Goal: Task Accomplishment & Management: Manage account settings

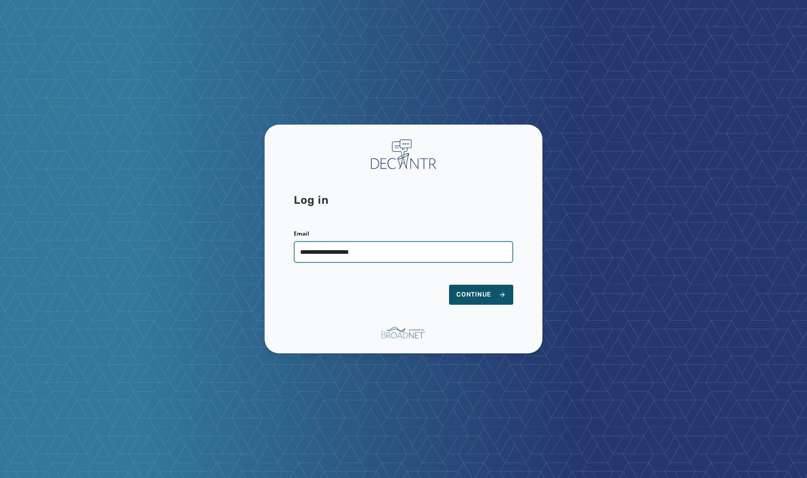
type input "**********"
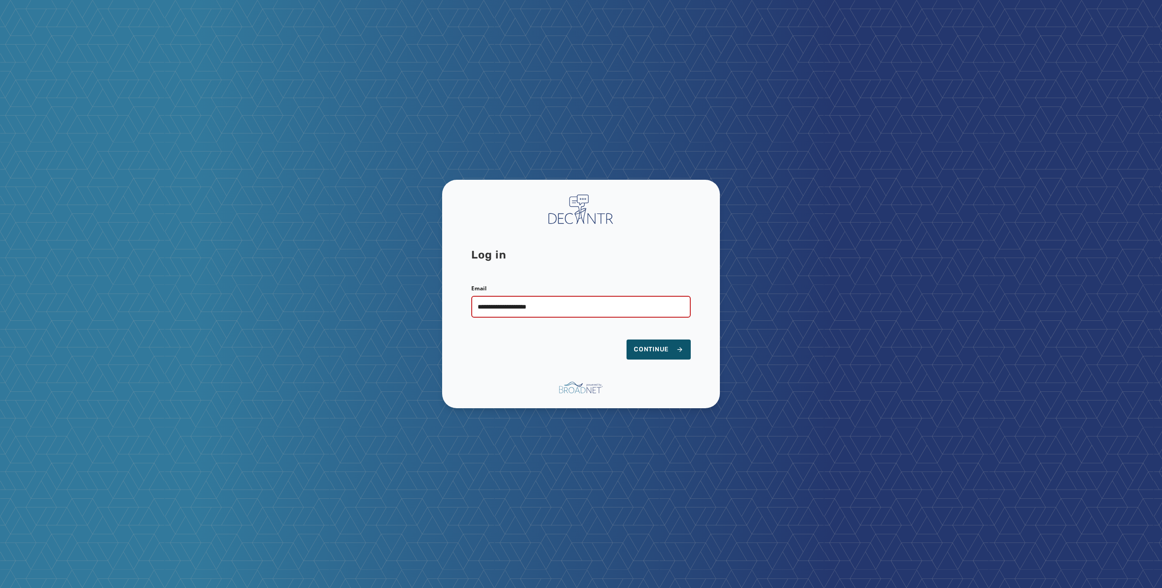
type input "**********"
click at [626, 340] on button "Continue" at bounding box center [658, 350] width 64 height 20
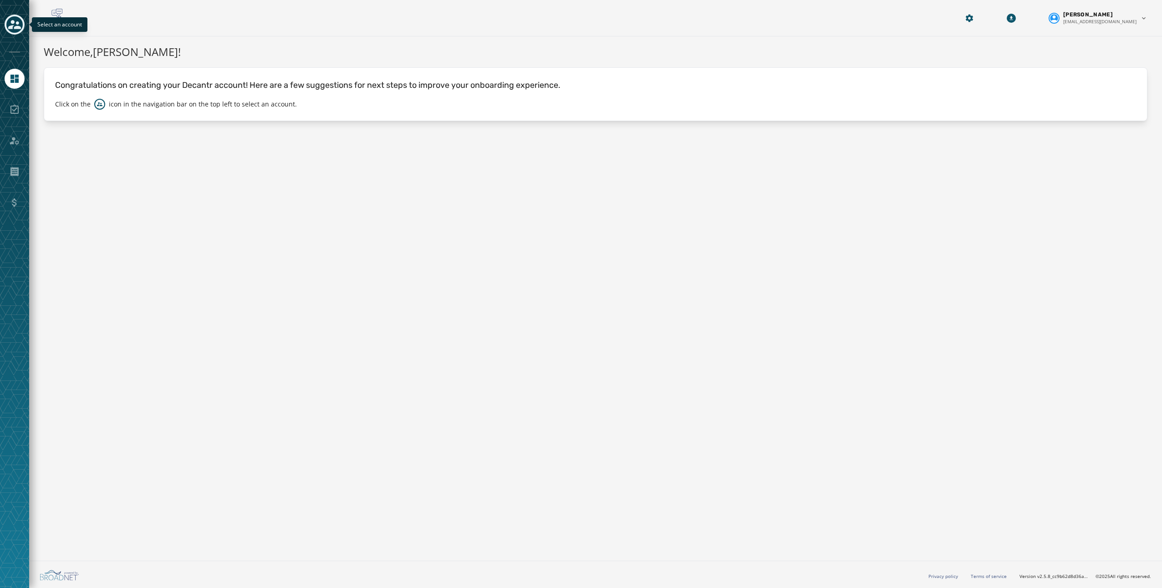
click at [11, 21] on icon "Toggle account select drawer" at bounding box center [14, 24] width 13 height 9
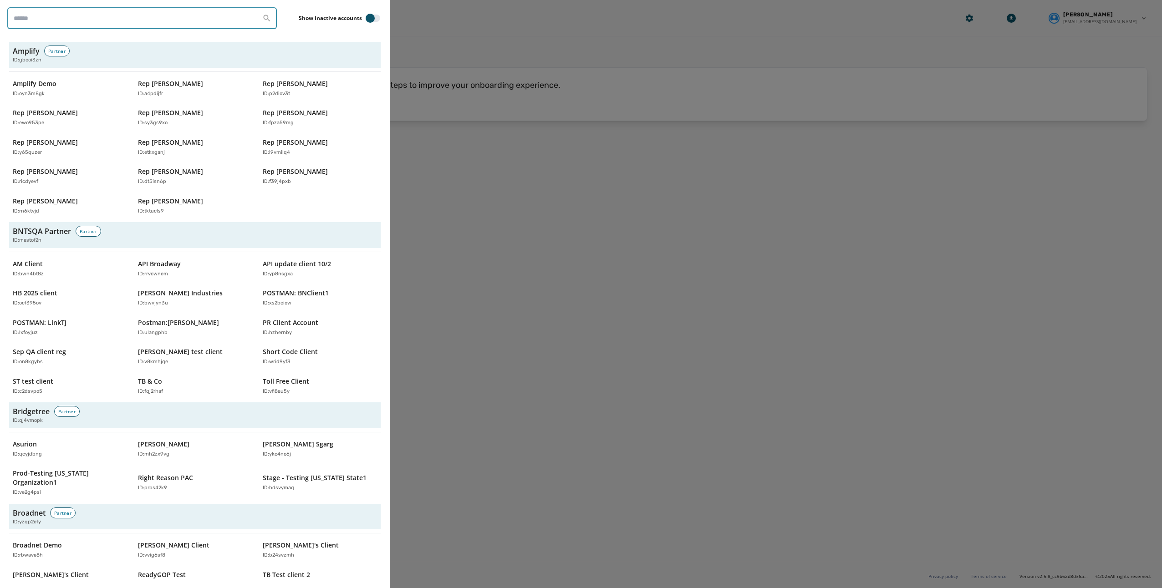
click at [59, 22] on input "search" at bounding box center [141, 18] width 269 height 22
type input "****"
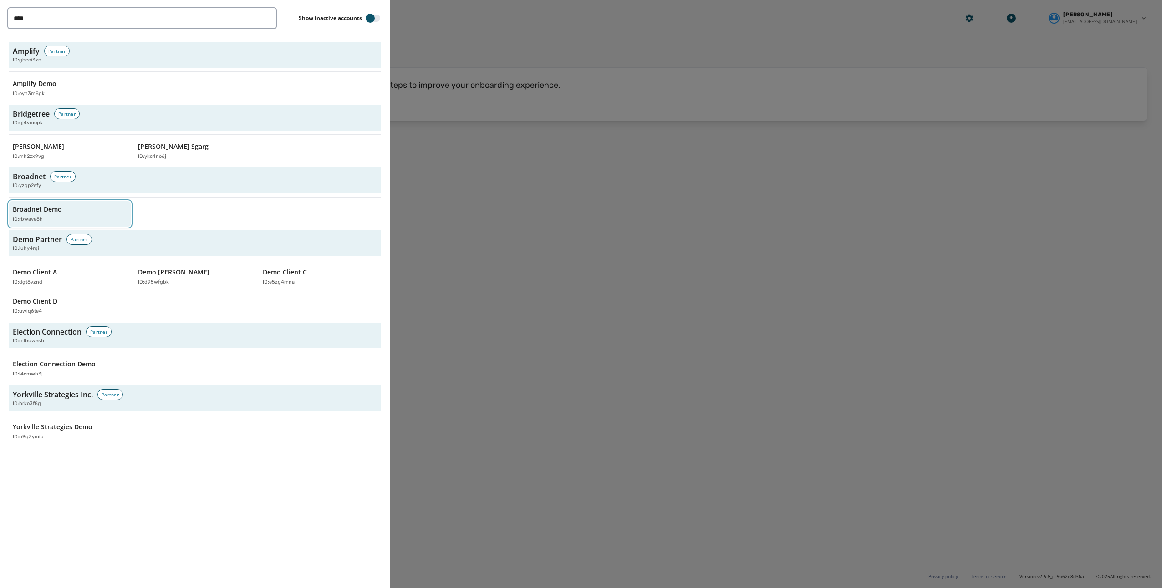
click at [59, 206] on p "Broadnet Demo" at bounding box center [37, 209] width 49 height 9
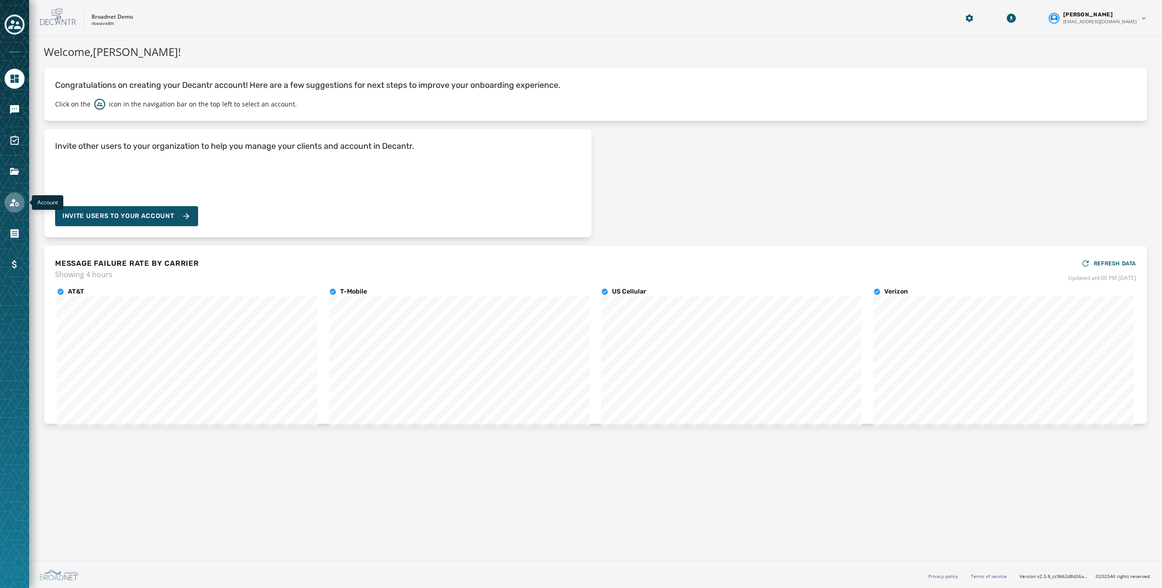
click at [17, 202] on icon "Navigate to Account" at bounding box center [14, 203] width 9 height 8
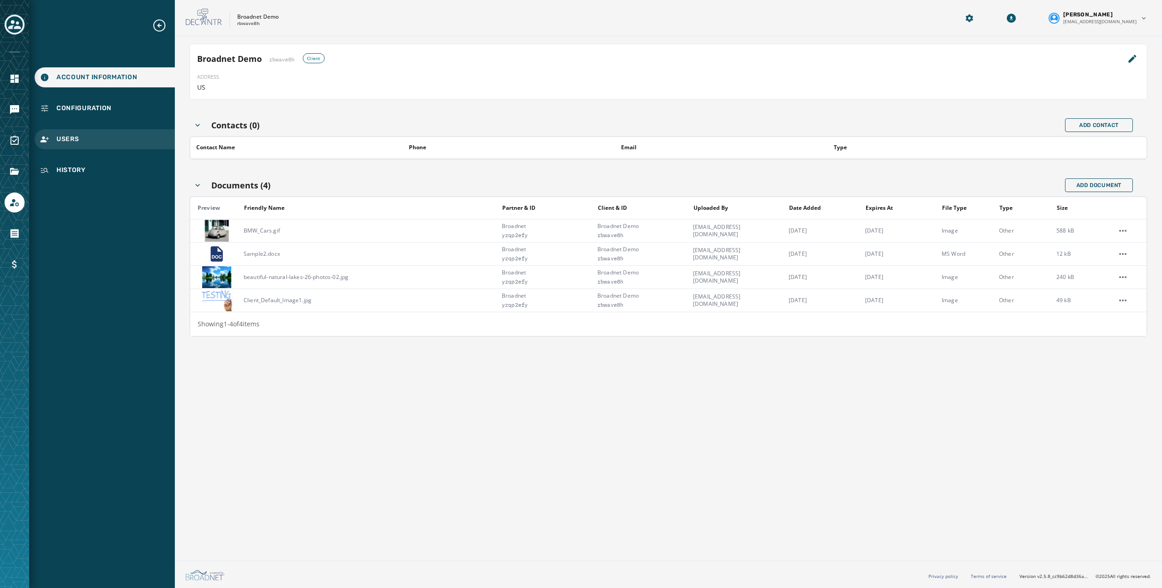
click at [73, 141] on span "Users" at bounding box center [67, 139] width 23 height 9
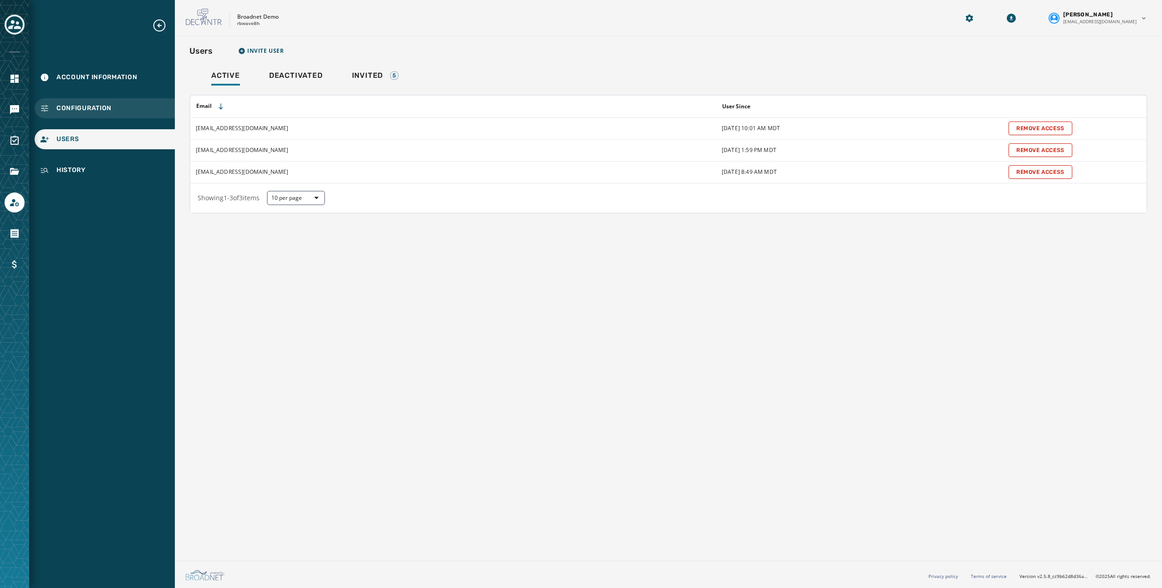
click at [125, 105] on div "Configuration" at bounding box center [105, 108] width 140 height 20
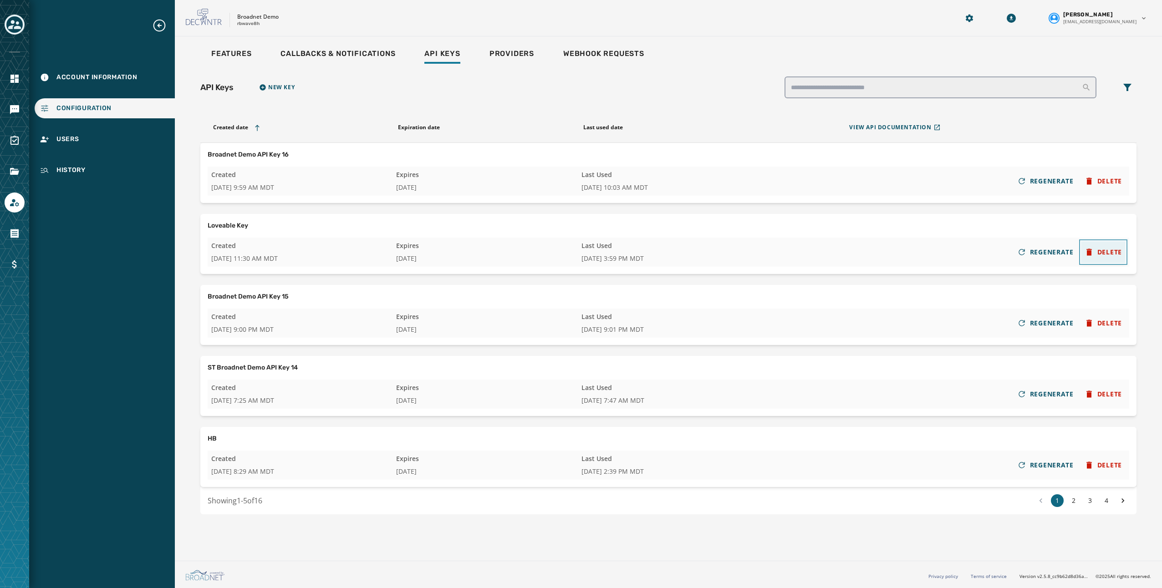
click at [1101, 253] on span "DELETE" at bounding box center [1109, 252] width 25 height 9
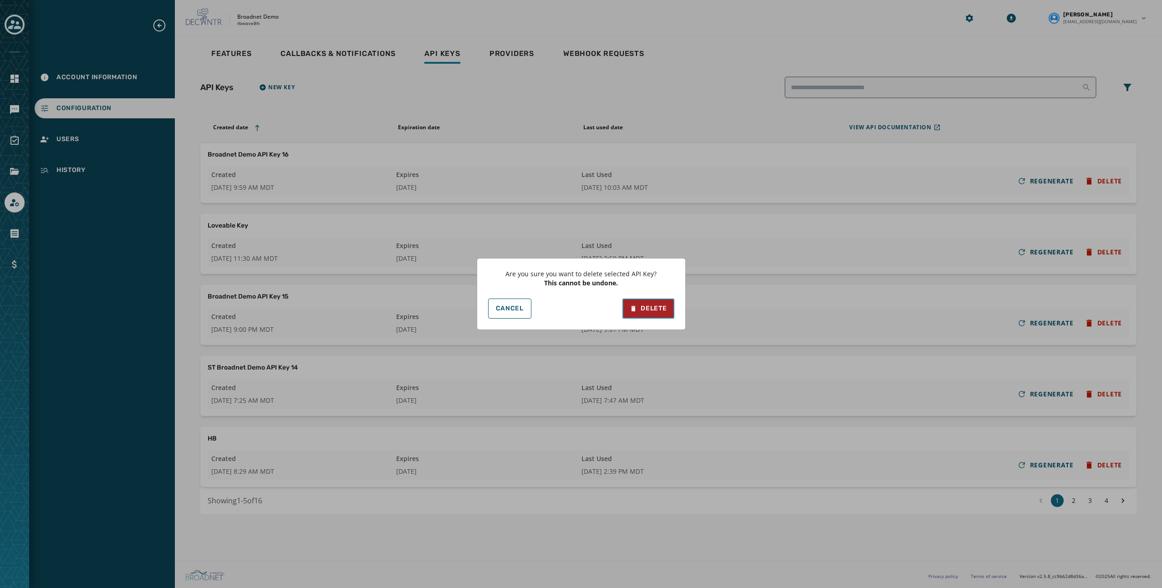
click at [645, 306] on div "Delete" at bounding box center [647, 308] width 37 height 9
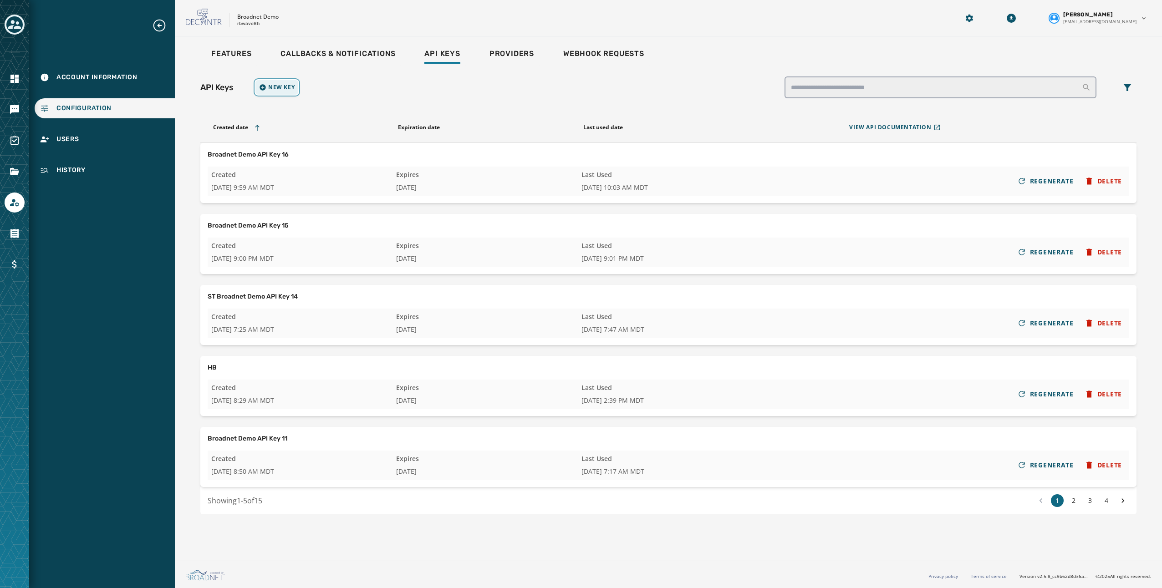
click at [286, 91] on button "New Key" at bounding box center [276, 87] width 43 height 15
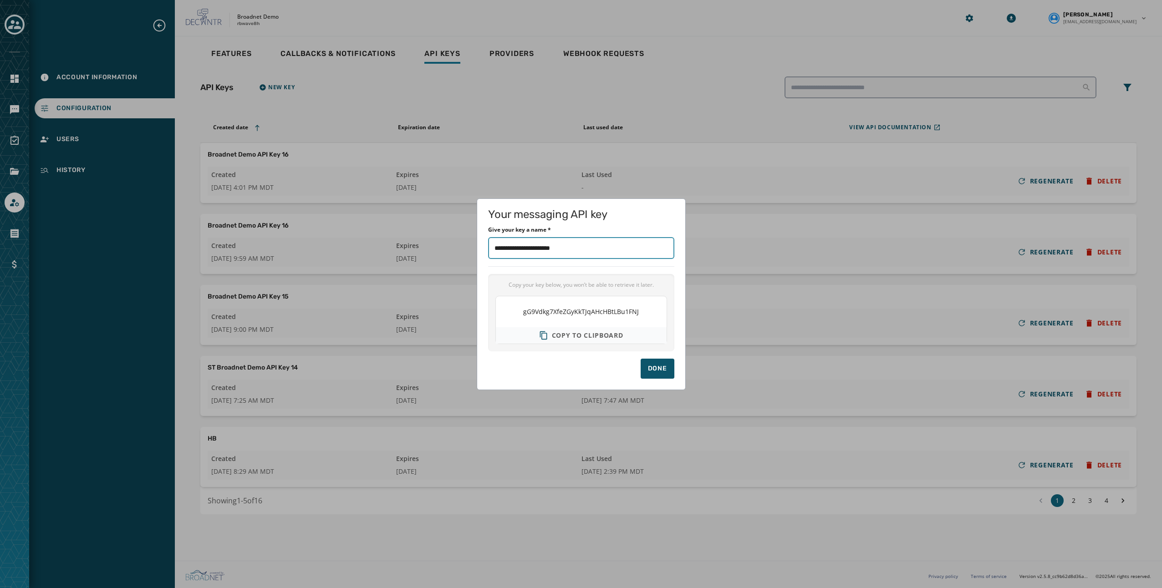
click at [597, 254] on input "Give your key a name *" at bounding box center [581, 248] width 186 height 22
drag, startPoint x: 602, startPoint y: 250, endPoint x: 469, endPoint y: 249, distance: 133.4
click at [469, 249] on div "Your messaging API key Give your key a name * Copy your key below, you won’t be…" at bounding box center [581, 294] width 1162 height 588
type input "**********"
click at [607, 334] on span "Copy to clipboard" at bounding box center [587, 335] width 71 height 9
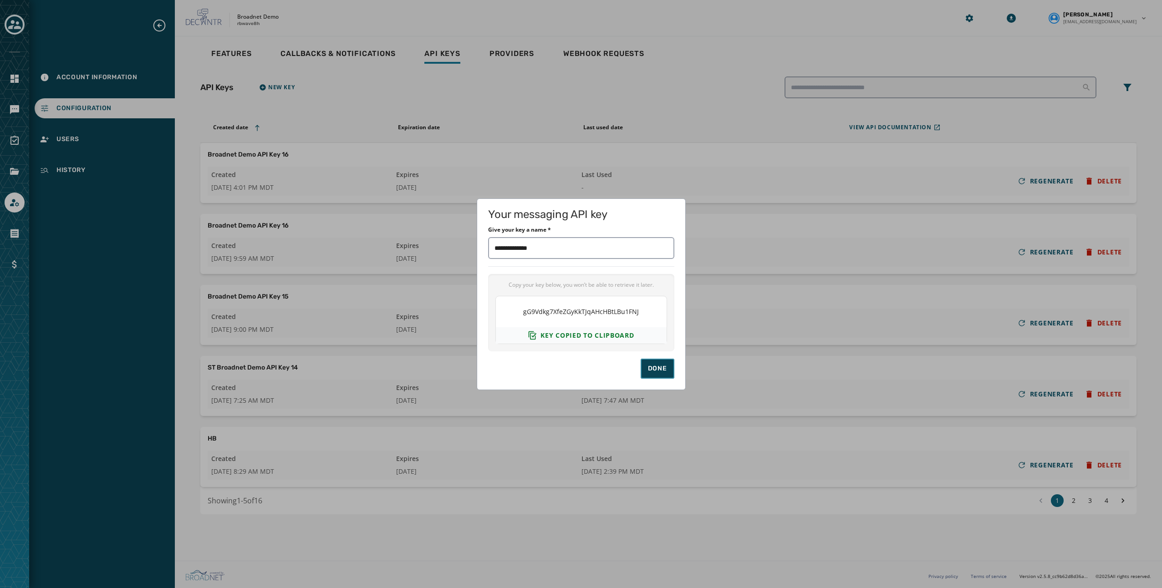
click at [660, 370] on div "Done" at bounding box center [657, 368] width 19 height 9
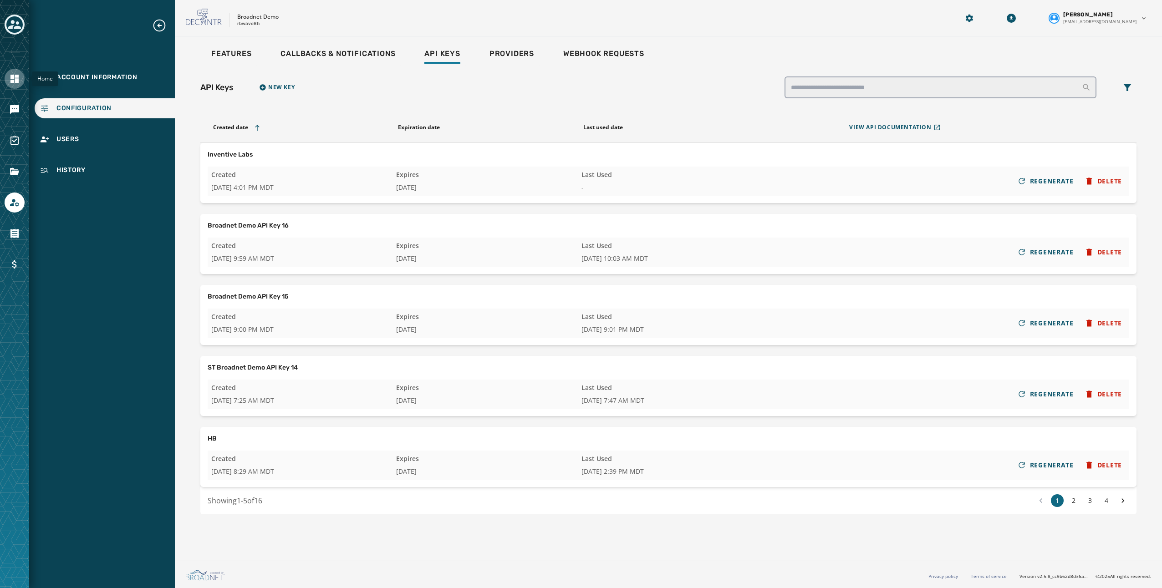
click at [20, 76] on icon "Navigate to Home" at bounding box center [14, 78] width 11 height 11
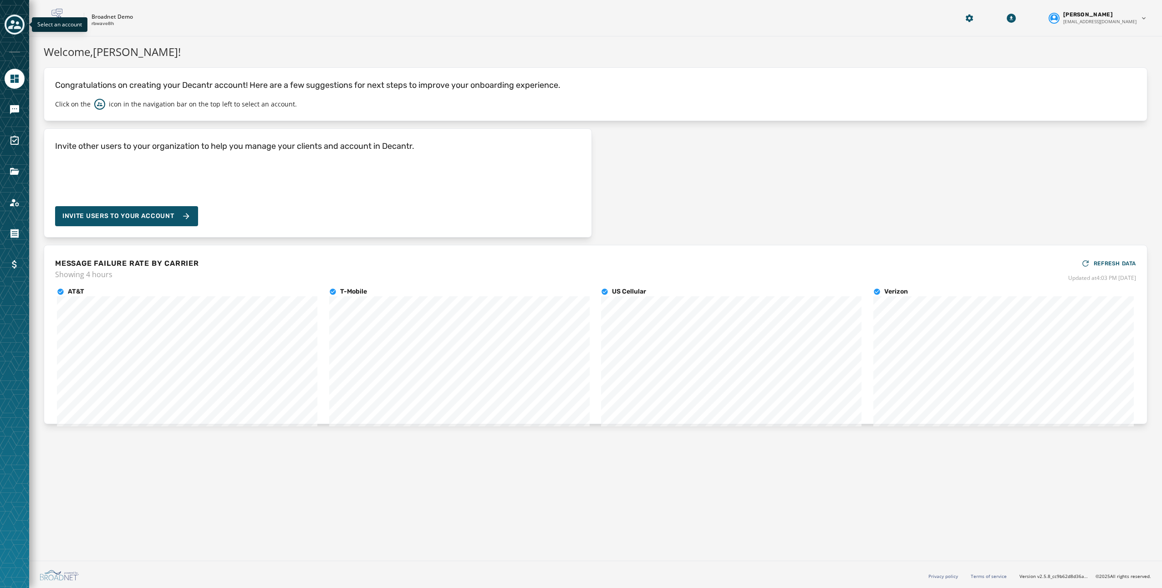
click at [10, 25] on icon "Toggle account select drawer" at bounding box center [14, 24] width 13 height 9
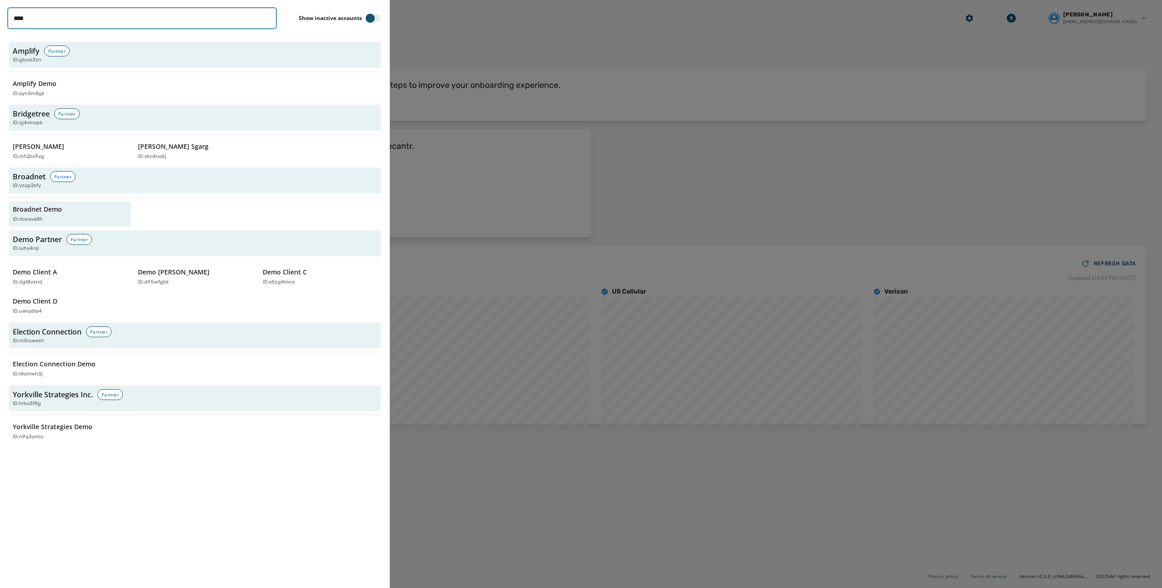
click at [22, 22] on input "****" at bounding box center [141, 18] width 269 height 22
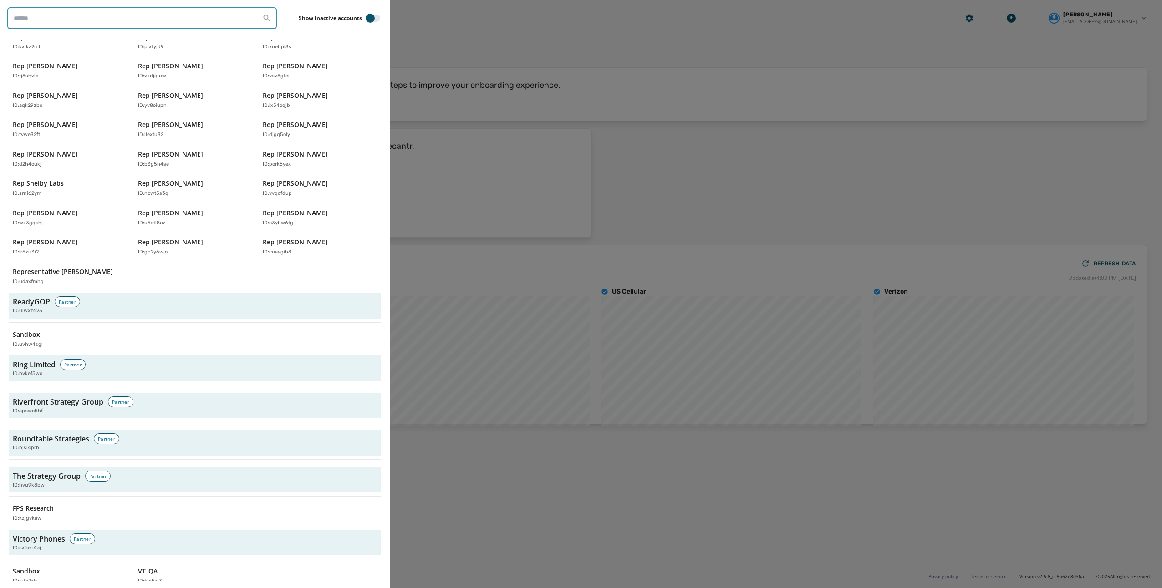
scroll to position [2661, 0]
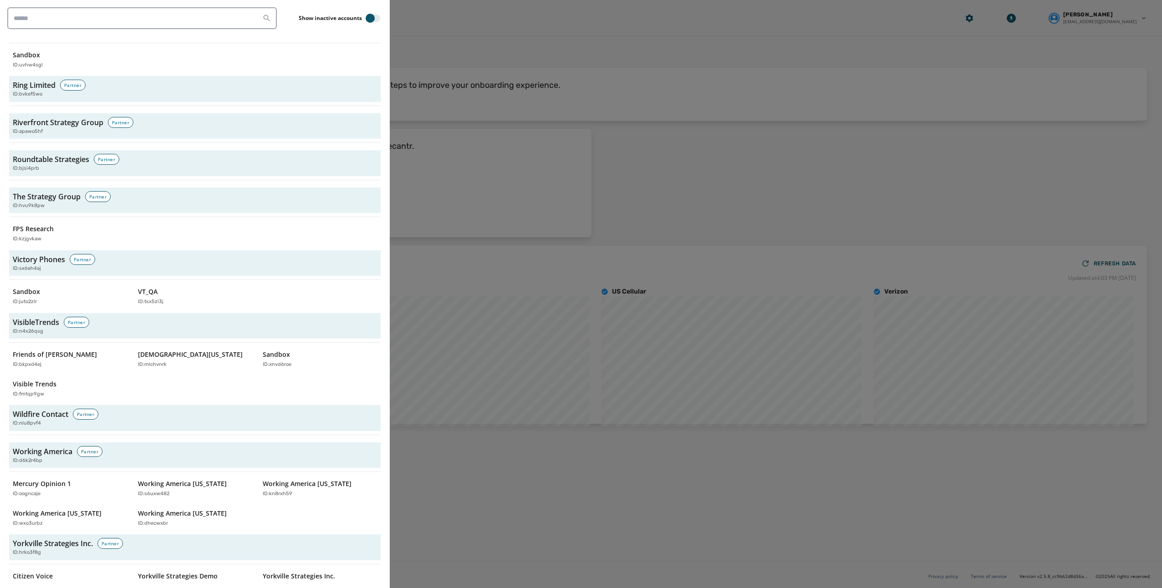
click at [555, 286] on div at bounding box center [581, 294] width 1162 height 588
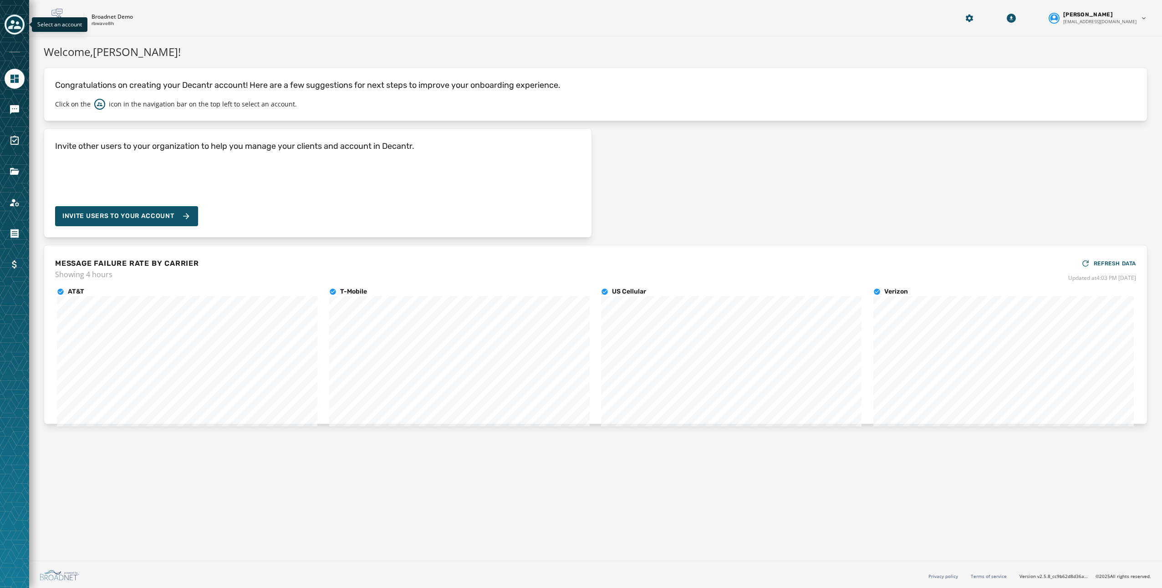
click at [18, 25] on icon "Toggle account select drawer" at bounding box center [14, 24] width 13 height 13
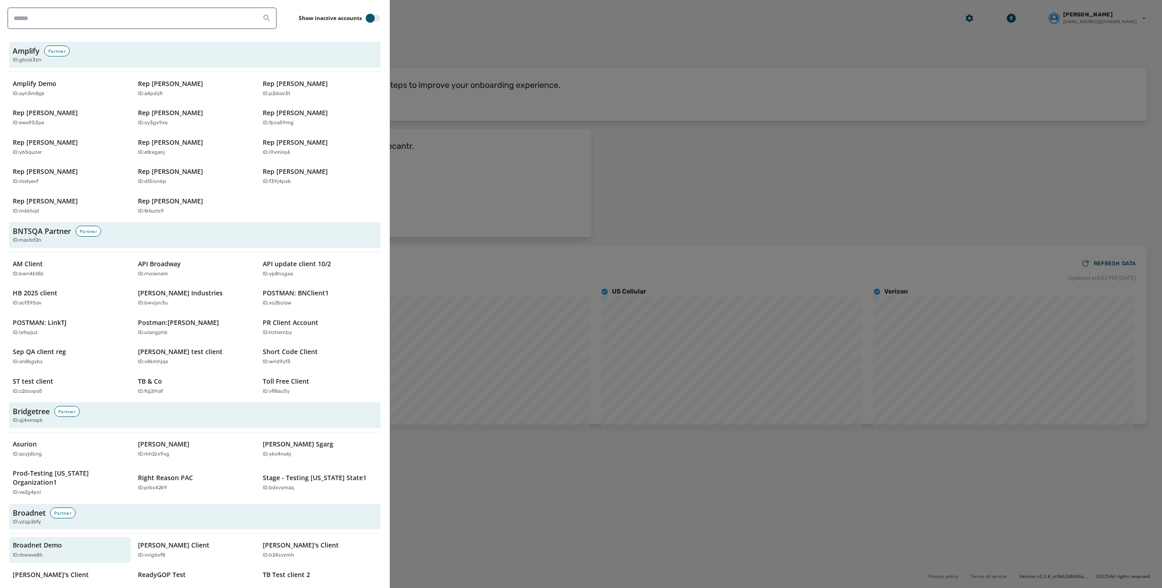
click at [588, 23] on div at bounding box center [581, 294] width 1162 height 588
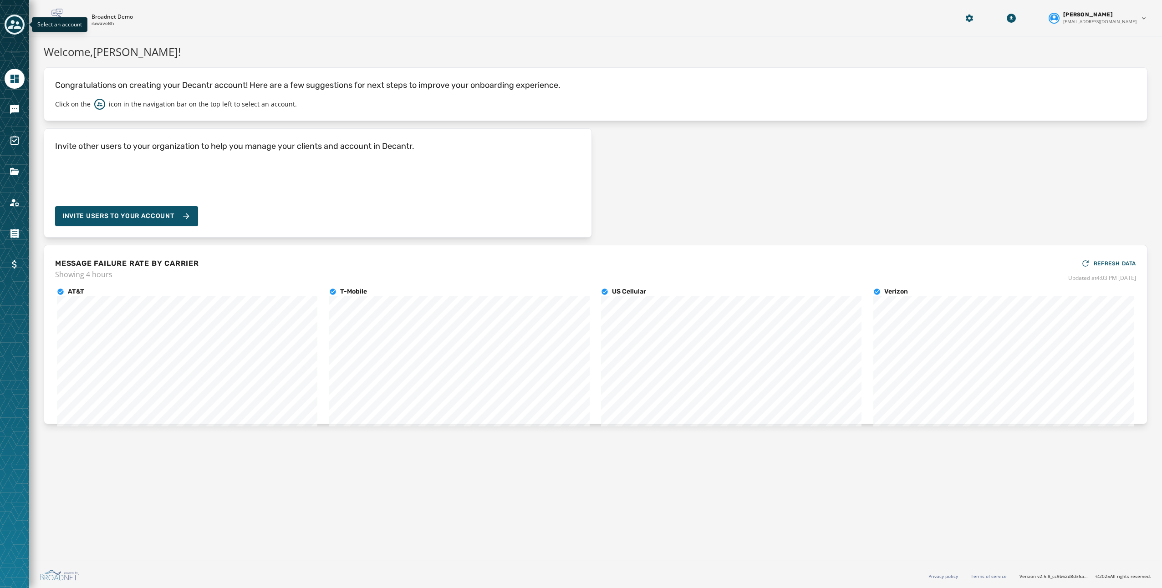
click at [13, 24] on icon "Toggle account select drawer" at bounding box center [14, 24] width 13 height 13
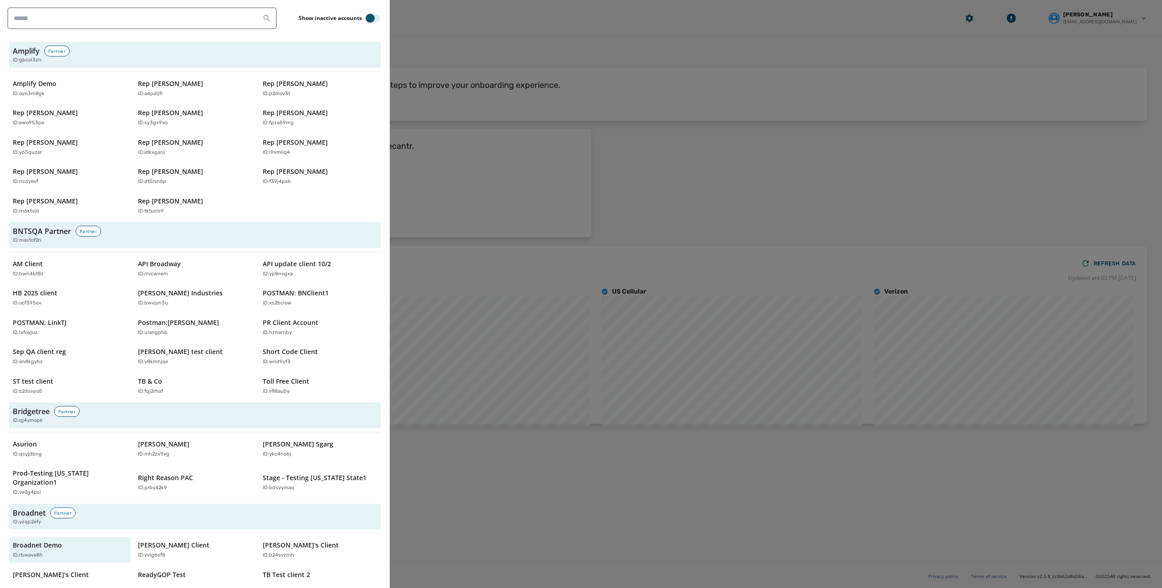
click at [1003, 37] on div at bounding box center [581, 294] width 1162 height 588
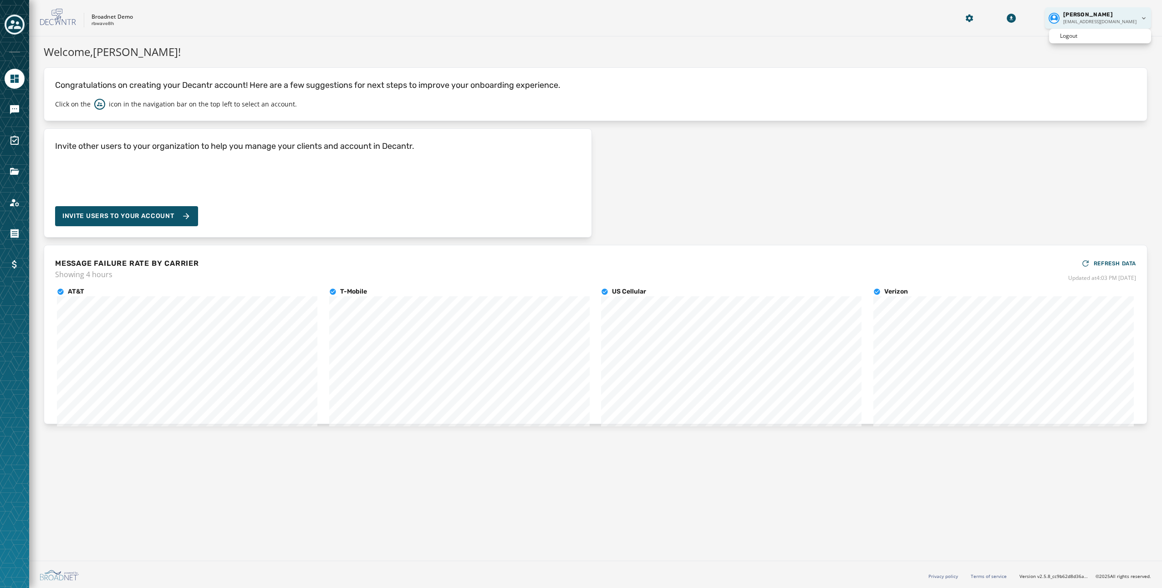
click at [1096, 17] on html "Skip To Main Content Broadnet Demo rbwave8h [PERSON_NAME] [EMAIL_ADDRESS][DOMAI…" at bounding box center [581, 294] width 1162 height 588
click at [981, 19] on div "Broadnet Demo rbwave8h [PERSON_NAME] [EMAIL_ADDRESS][DOMAIN_NAME]" at bounding box center [595, 18] width 1132 height 36
click at [990, 18] on html "Skip To Main Content Broadnet Demo rbwave8h [PERSON_NAME] [EMAIL_ADDRESS][DOMAI…" at bounding box center [581, 294] width 1162 height 588
click at [973, 35] on div "Manage Accounts" at bounding box center [950, 33] width 102 height 15
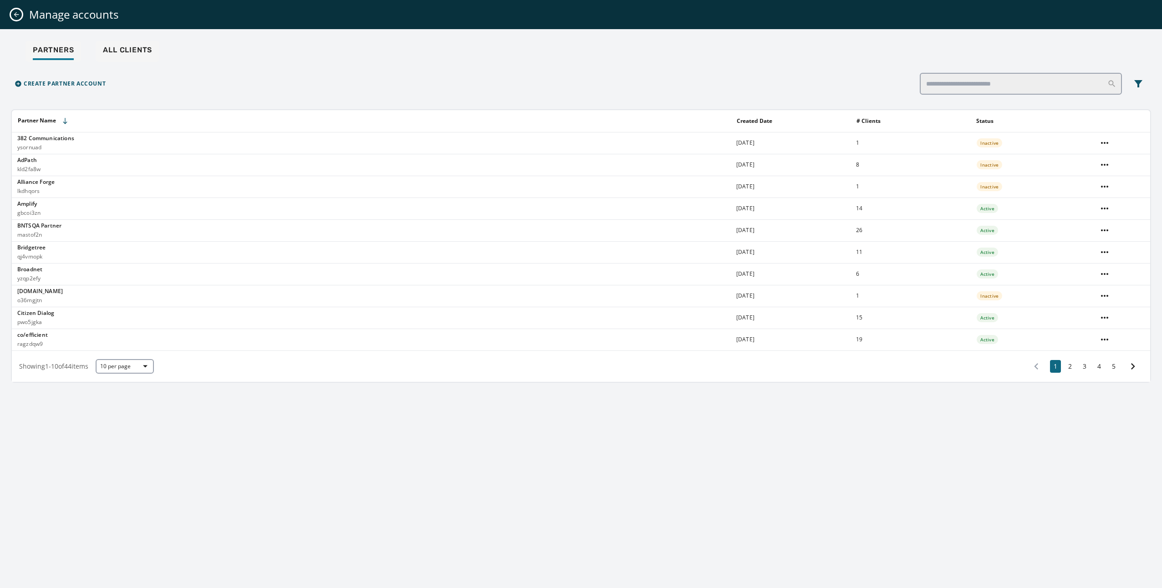
click at [995, 46] on div "Partners All Clients" at bounding box center [581, 51] width 1140 height 21
click at [20, 13] on button "Close admin drawer" at bounding box center [16, 14] width 11 height 11
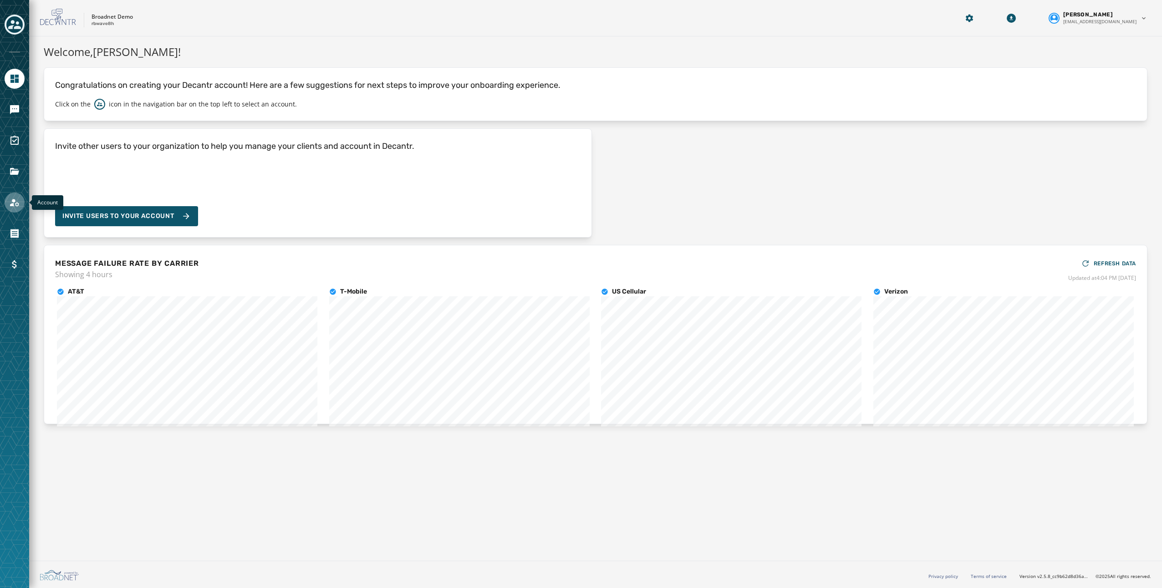
click at [20, 201] on link "Navigate to Account" at bounding box center [15, 203] width 20 height 20
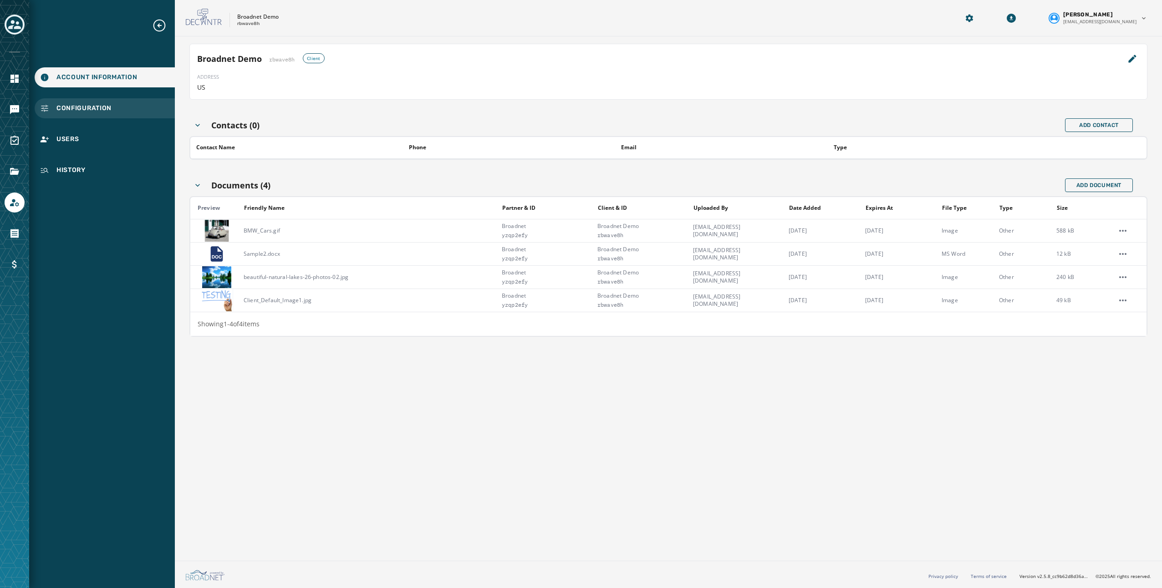
click at [86, 111] on span "Configuration" at bounding box center [83, 108] width 55 height 9
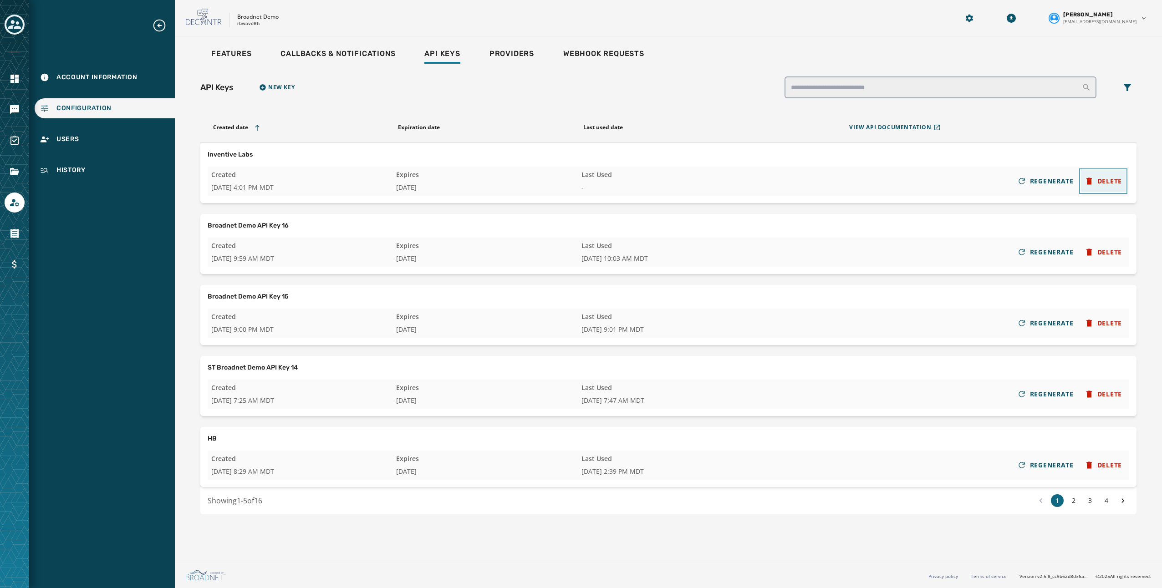
click at [1103, 181] on span "DELETE" at bounding box center [1109, 181] width 25 height 9
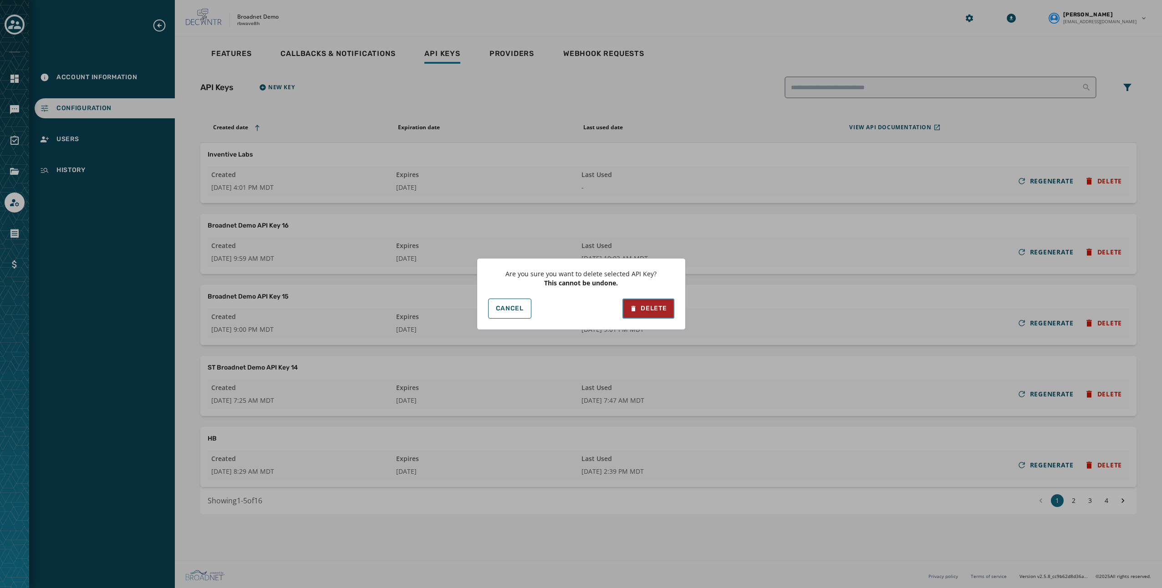
click at [658, 311] on div "Delete" at bounding box center [647, 308] width 37 height 9
